Goal: Contribute content: Contribute content

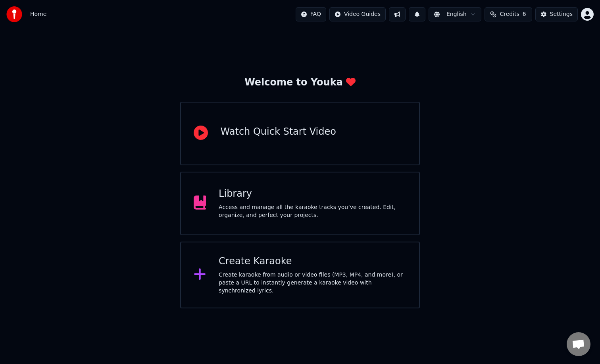
click at [231, 268] on div "Create Karaoke" at bounding box center [313, 261] width 188 height 13
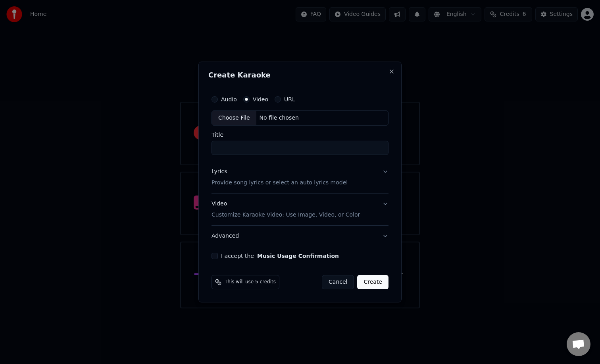
click at [241, 116] on div "Choose File" at bounding box center [234, 118] width 44 height 14
type input "**********"
click at [381, 172] on button "Lyrics Provide song lyrics or select an auto lyrics model" at bounding box center [300, 177] width 177 height 32
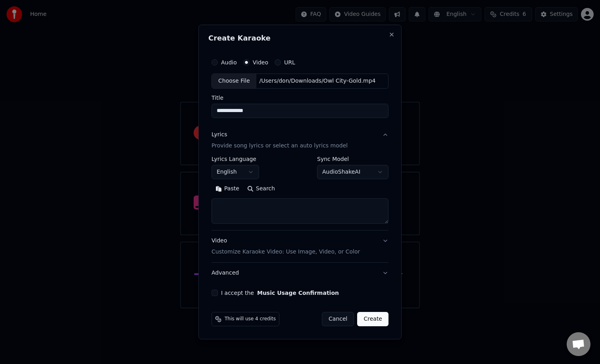
click at [313, 210] on textarea at bounding box center [300, 210] width 177 height 25
click at [226, 208] on textarea at bounding box center [300, 210] width 177 height 25
paste textarea "**********"
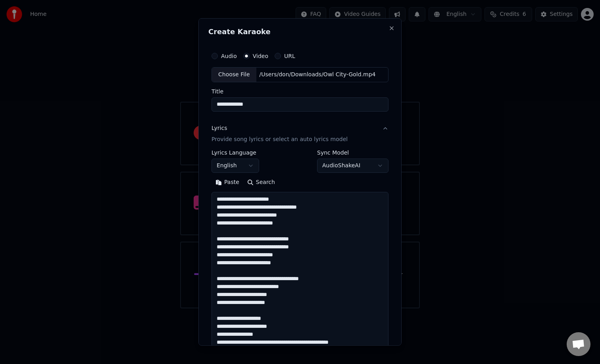
scroll to position [407, 0]
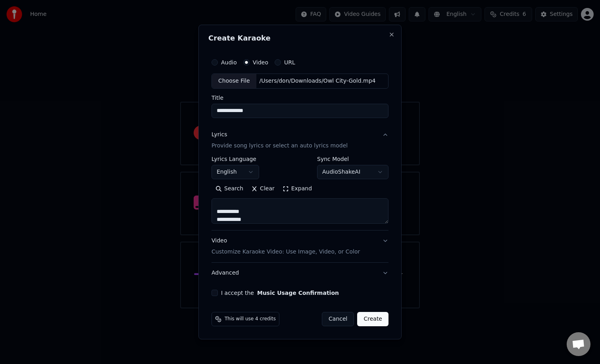
click at [296, 188] on button "Expand" at bounding box center [297, 188] width 37 height 13
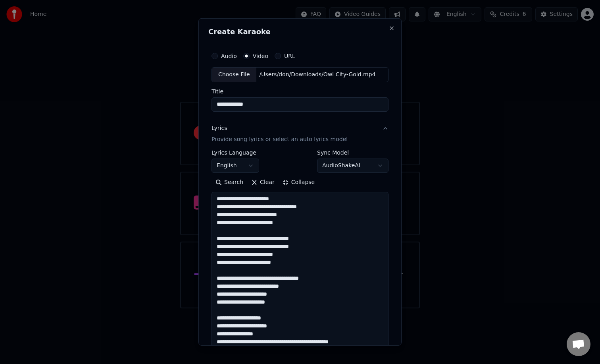
scroll to position [0, 0]
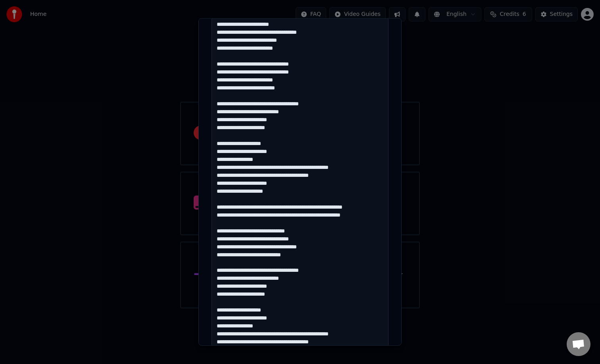
scroll to position [342, 0]
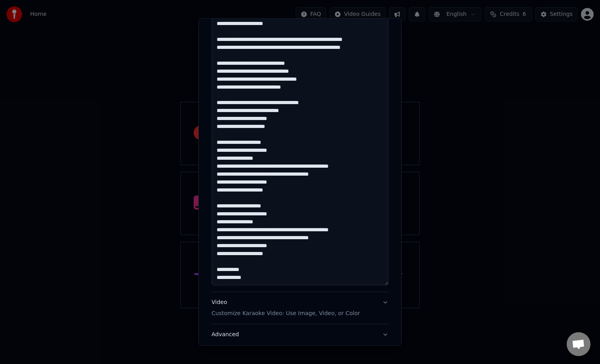
click at [268, 189] on textarea at bounding box center [300, 67] width 177 height 435
paste textarea "**********"
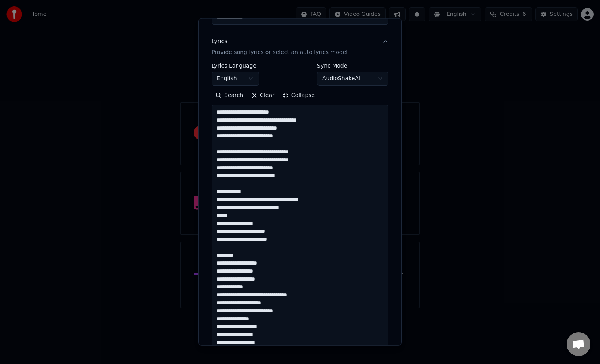
scroll to position [48, 0]
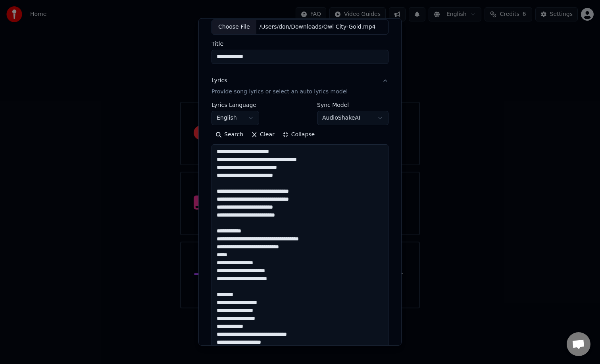
click at [249, 152] on textarea at bounding box center [300, 361] width 177 height 435
click at [307, 153] on textarea at bounding box center [300, 361] width 177 height 435
click at [309, 164] on textarea at bounding box center [300, 361] width 177 height 435
click at [305, 175] on textarea at bounding box center [300, 361] width 177 height 435
click at [306, 190] on textarea at bounding box center [300, 361] width 177 height 435
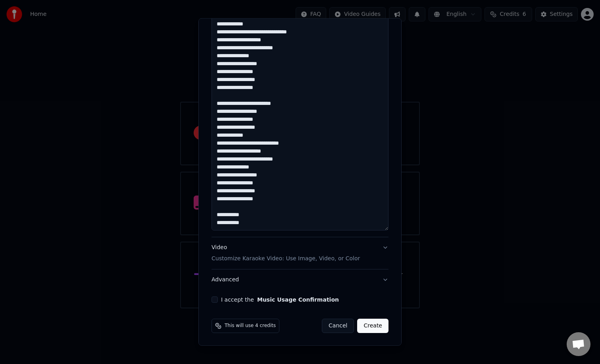
scroll to position [167, 0]
type textarea "**********"
click at [214, 298] on button "I accept the Music Usage Confirmation" at bounding box center [215, 299] width 6 height 6
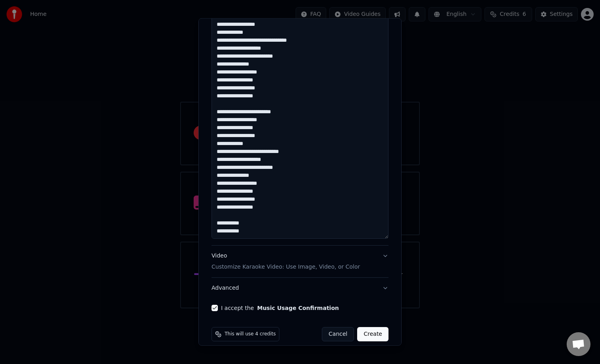
click at [384, 256] on button "Video Customize Karaoke Video: Use Image, Video, or Color" at bounding box center [300, 261] width 177 height 32
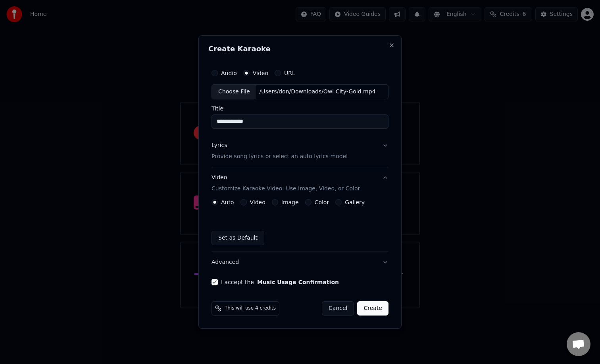
scroll to position [0, 0]
click at [370, 308] on button "Create" at bounding box center [372, 308] width 31 height 14
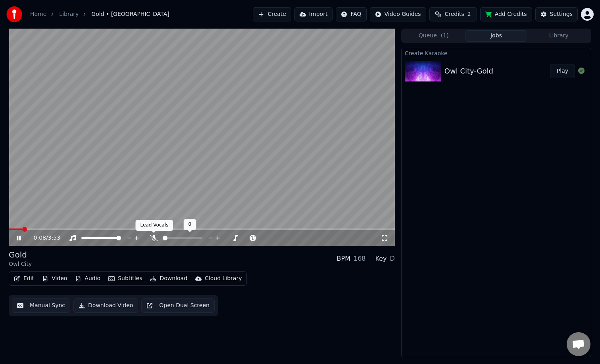
click at [156, 237] on icon at bounding box center [154, 238] width 8 height 6
click at [385, 237] on icon at bounding box center [385, 238] width 8 height 6
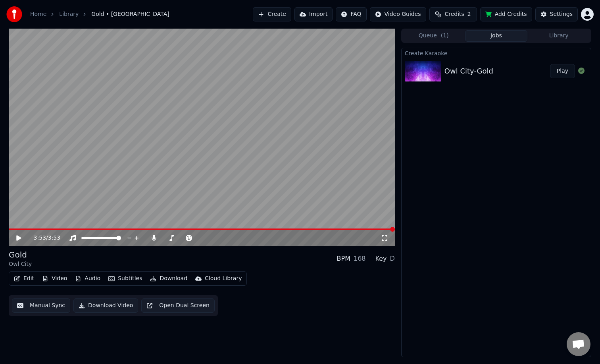
click at [167, 278] on button "Download" at bounding box center [169, 278] width 44 height 11
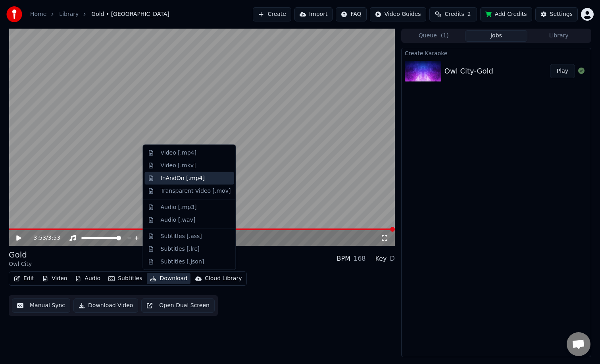
click at [193, 175] on div "InAndOn [.mp4]" at bounding box center [183, 178] width 44 height 8
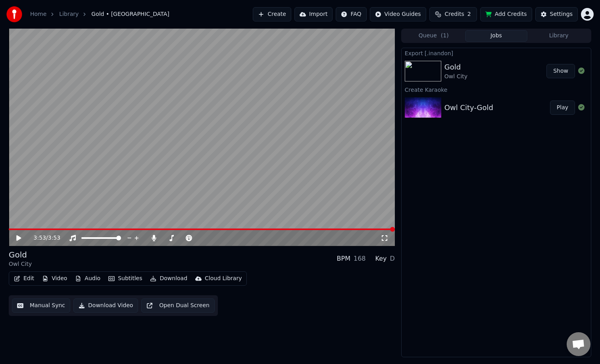
click at [558, 71] on button "Show" at bounding box center [561, 71] width 29 height 14
click at [42, 15] on link "Home" at bounding box center [38, 14] width 16 height 8
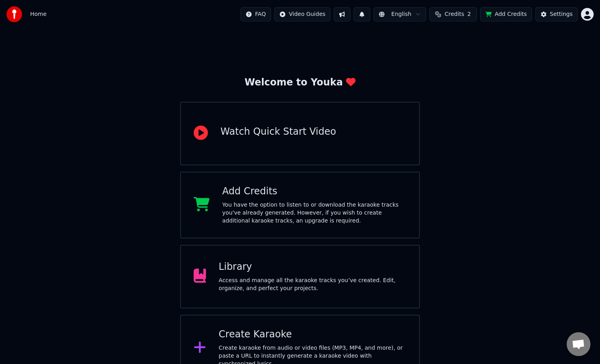
scroll to position [14, 0]
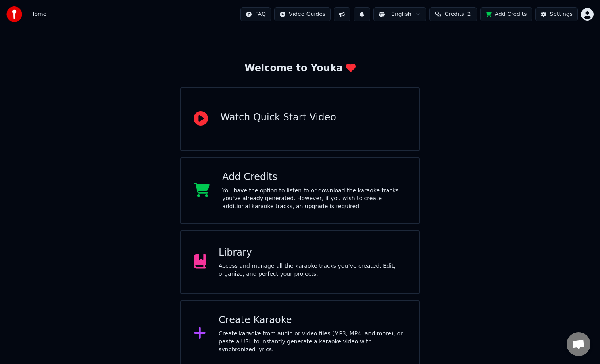
click at [238, 284] on div "Library Access and manage all the karaoke tracks you’ve created. Edit, organize…" at bounding box center [300, 262] width 240 height 64
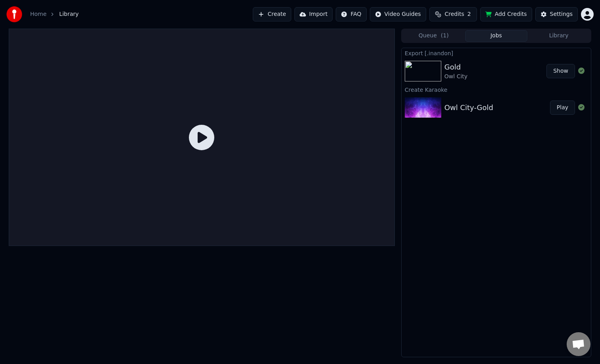
click at [318, 15] on button "Import" at bounding box center [314, 14] width 38 height 14
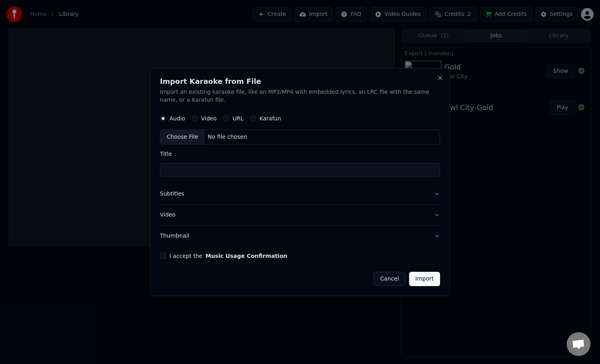
click at [182, 134] on div "Choose File" at bounding box center [182, 137] width 44 height 14
click at [197, 116] on div "Video" at bounding box center [204, 118] width 25 height 6
click at [205, 119] on label "Video" at bounding box center [208, 119] width 15 height 6
click at [198, 119] on button "Video" at bounding box center [195, 118] width 6 height 6
click at [210, 135] on div "No file chosen" at bounding box center [228, 137] width 46 height 8
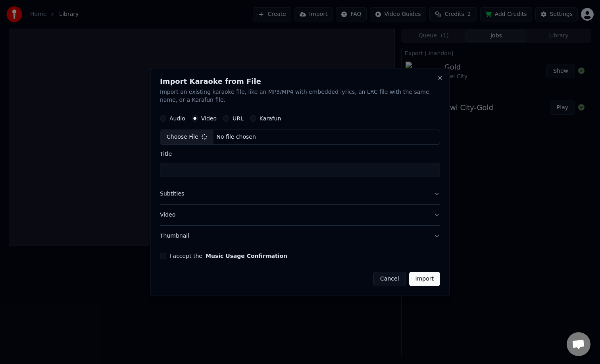
click at [199, 260] on form "Audio Video URL Karafun Choose File No file chosen Title Subtitles Video Thumbn…" at bounding box center [300, 198] width 280 height 176
click at [188, 256] on label "I accept the Music Usage Confirmation" at bounding box center [229, 256] width 118 height 6
click at [166, 256] on button "I accept the Music Usage Confirmation" at bounding box center [163, 256] width 6 height 6
type input "**********"
click at [427, 278] on button "Import" at bounding box center [424, 279] width 31 height 14
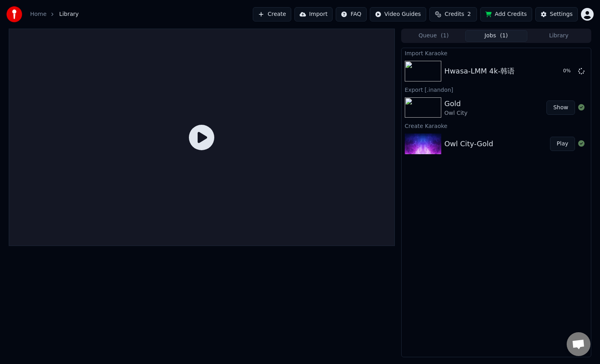
click at [503, 40] on button "Jobs ( 1 )" at bounding box center [496, 36] width 63 height 12
click at [561, 71] on div "Hwasa-LMM 4k-韩语" at bounding box center [505, 71] width 121 height 11
click at [569, 71] on icon at bounding box center [572, 71] width 6 height 6
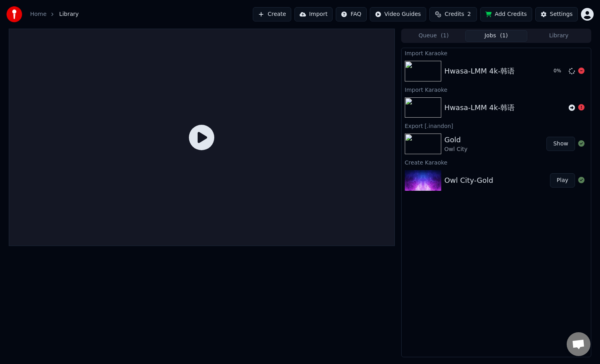
click at [586, 68] on div "0 %" at bounding box center [568, 71] width 41 height 10
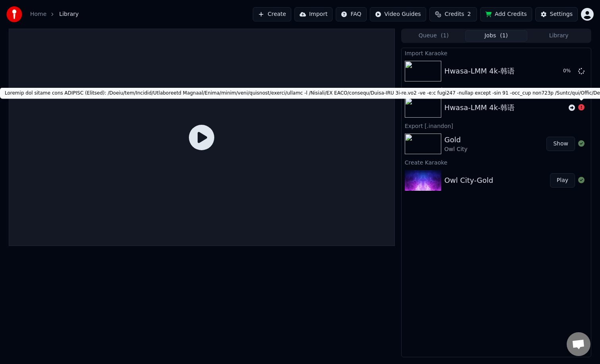
click at [582, 106] on icon at bounding box center [582, 107] width 6 height 6
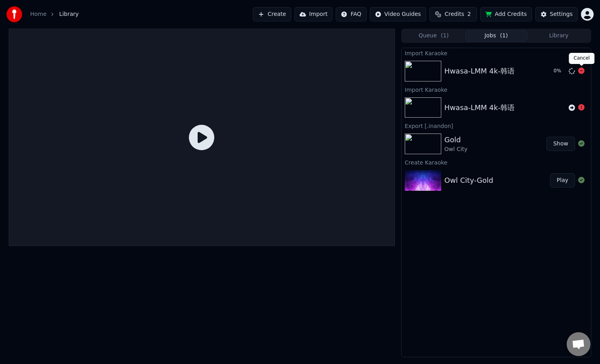
click at [582, 71] on icon at bounding box center [582, 71] width 6 height 6
click at [494, 35] on button "Jobs" at bounding box center [496, 36] width 63 height 12
click at [316, 11] on button "Import" at bounding box center [314, 14] width 38 height 14
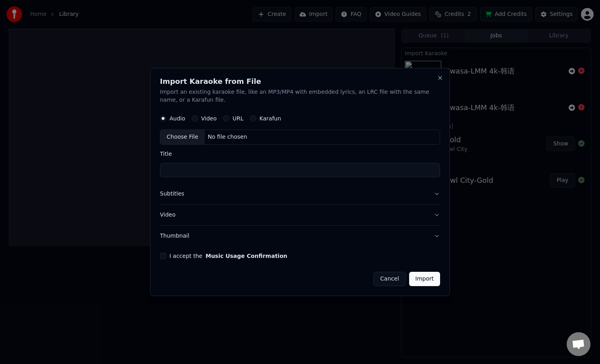
click at [205, 116] on label "Video" at bounding box center [208, 119] width 15 height 6
click at [198, 116] on button "Video" at bounding box center [195, 118] width 6 height 6
click at [186, 136] on div "Choose File" at bounding box center [182, 137] width 44 height 14
type input "**********"
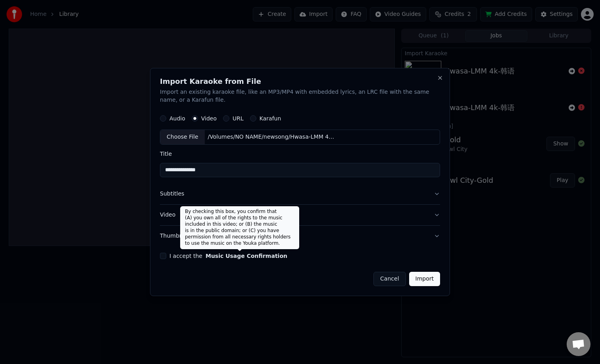
click at [262, 257] on button "Music Usage Confirmation" at bounding box center [247, 256] width 82 height 6
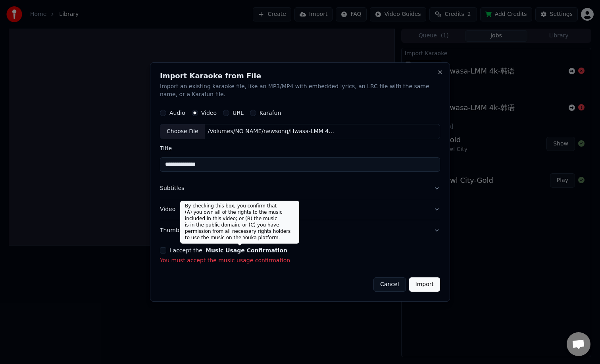
click at [244, 251] on button "Music Usage Confirmation" at bounding box center [247, 250] width 82 height 6
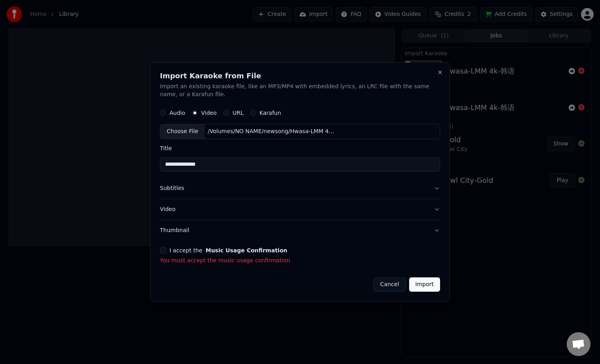
click at [166, 254] on div "I accept the Music Usage Confirmation You must accept the music usage confirmat…" at bounding box center [300, 255] width 280 height 17
click at [164, 251] on button "I accept the Music Usage Confirmation" at bounding box center [163, 250] width 6 height 6
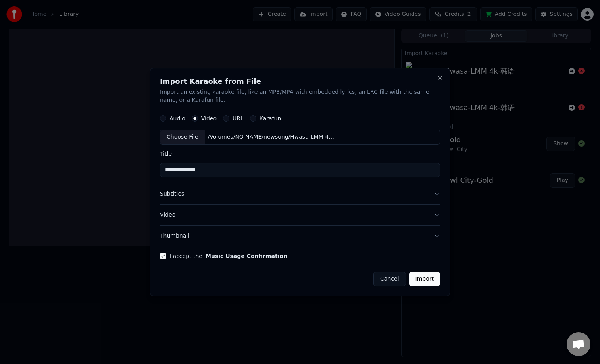
click at [424, 278] on button "Import" at bounding box center [424, 279] width 31 height 14
